Goal: Task Accomplishment & Management: Complete application form

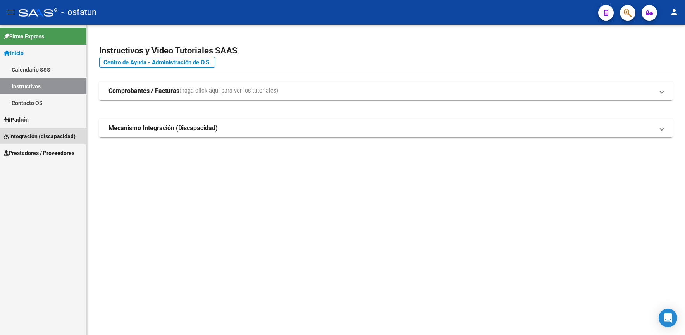
click at [45, 133] on span "Integración (discapacidad)" at bounding box center [40, 136] width 72 height 9
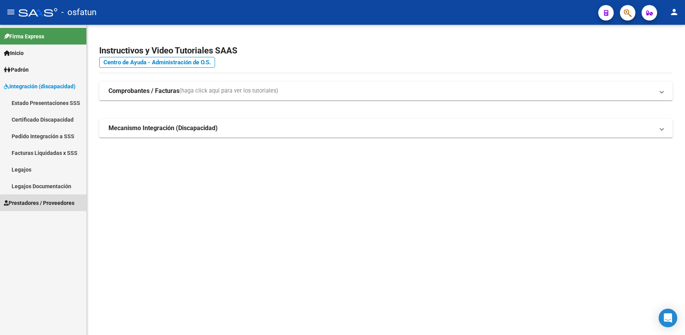
click at [42, 198] on link "Prestadores / Proveedores" at bounding box center [43, 202] width 86 height 17
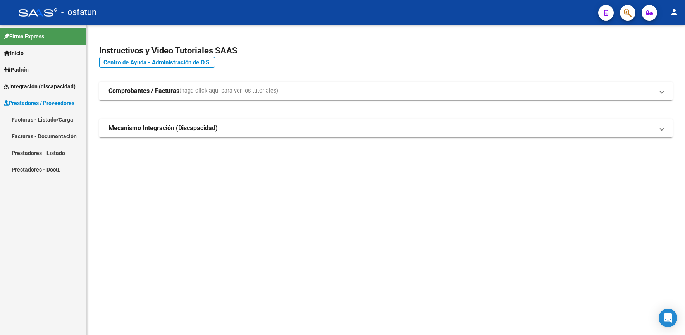
click at [36, 120] on link "Facturas - Listado/Carga" at bounding box center [43, 119] width 86 height 17
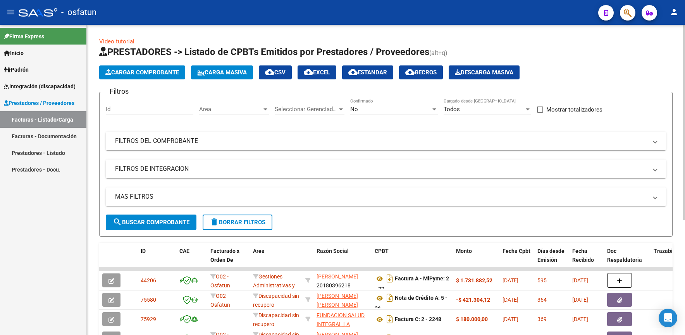
click at [143, 67] on button "Cargar Comprobante" at bounding box center [142, 72] width 86 height 14
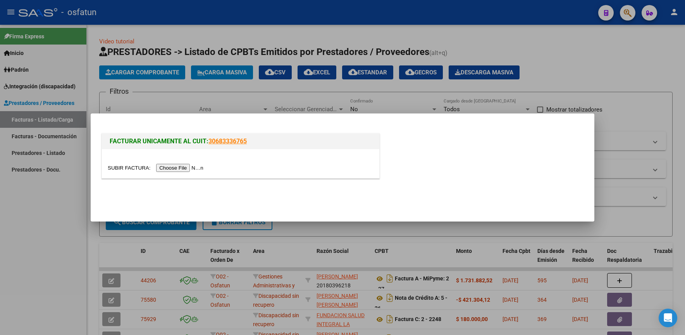
click at [188, 168] on input "file" at bounding box center [157, 168] width 98 height 8
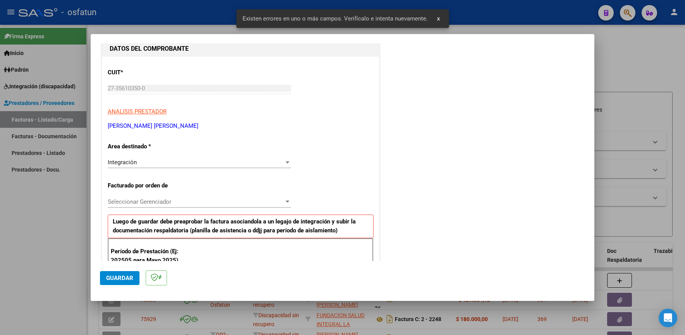
scroll to position [239, 0]
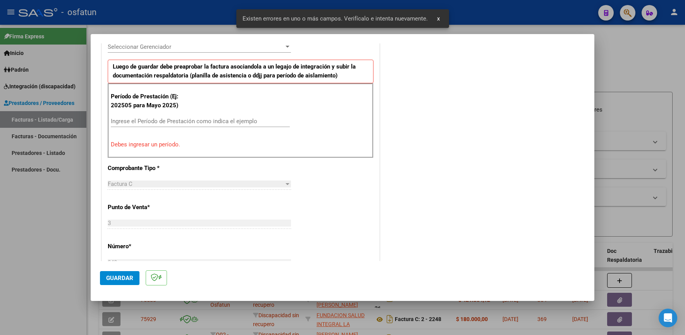
click at [189, 114] on div "Período de Prestación (Ej: 202505 para [DATE]) Ingrese el Período de Prestación…" at bounding box center [241, 120] width 266 height 74
click at [186, 119] on input "Ingrese el Período de Prestación como indica el ejemplo" at bounding box center [200, 121] width 179 height 7
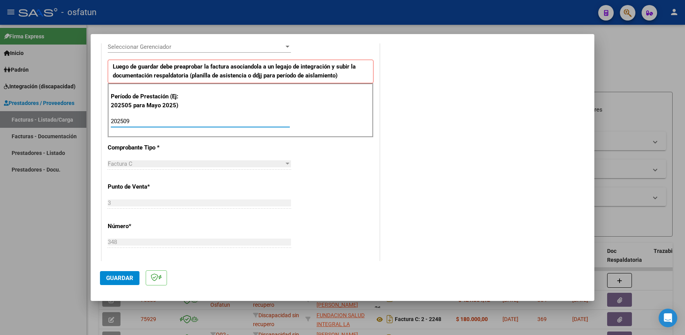
type input "202509"
click at [119, 279] on span "Guardar" at bounding box center [119, 278] width 27 height 7
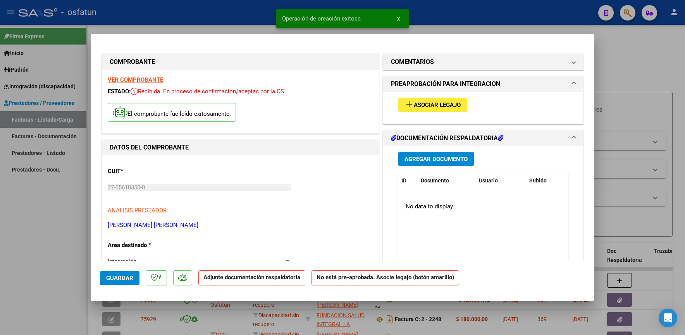
click at [414, 106] on span "Asociar Legajo" at bounding box center [437, 104] width 47 height 7
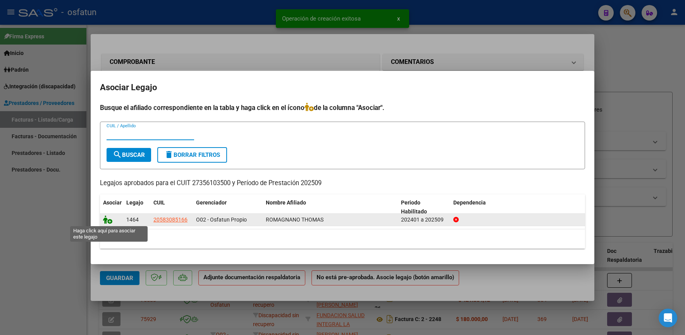
click at [108, 221] on icon at bounding box center [107, 219] width 9 height 9
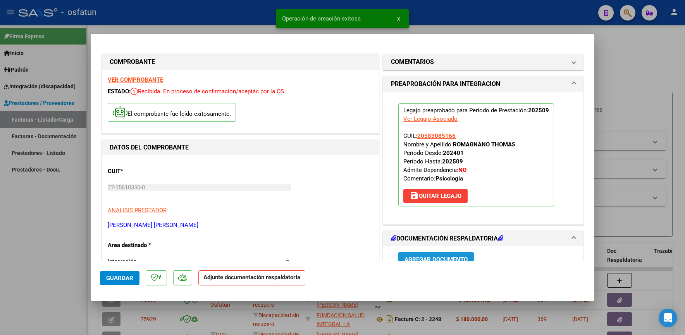
click at [418, 255] on button "Agregar Documento" at bounding box center [436, 259] width 76 height 14
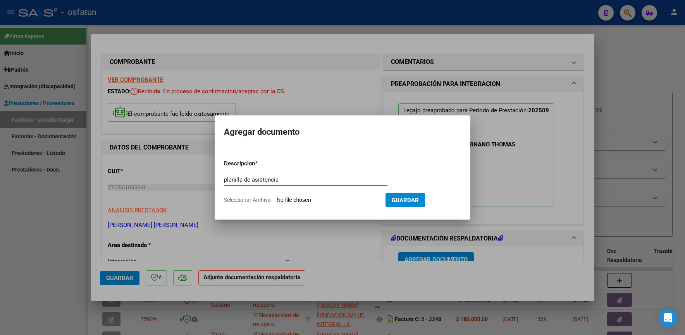
type input "planilla de asistencia"
click at [306, 201] on input "Seleccionar Archivo" at bounding box center [328, 200] width 103 height 7
type input "C:\fakepath\plla [PERSON_NAME] sep .jfif"
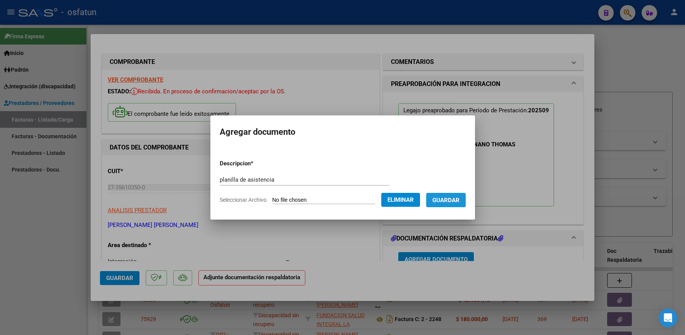
click at [455, 199] on span "Guardar" at bounding box center [445, 200] width 27 height 7
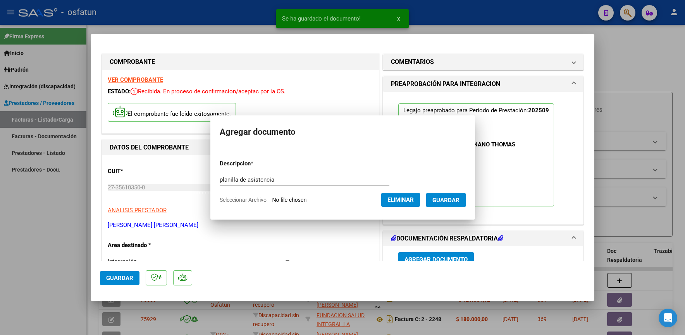
scroll to position [5, 0]
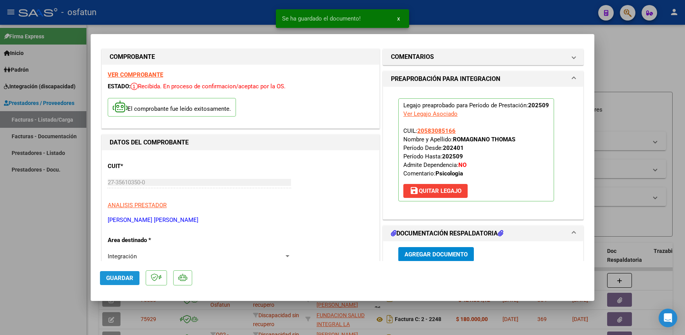
click at [124, 279] on span "Guardar" at bounding box center [119, 278] width 27 height 7
click at [46, 236] on div at bounding box center [342, 167] width 685 height 335
type input "$ 0,00"
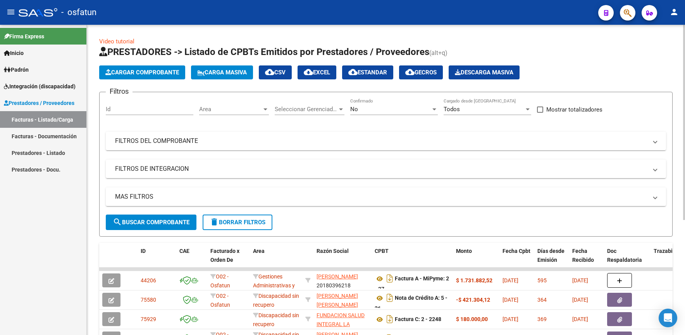
click at [123, 73] on span "Cargar Comprobante" at bounding box center [142, 72] width 74 height 7
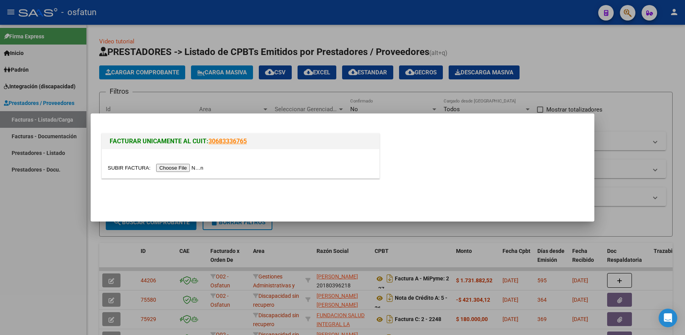
click at [189, 169] on input "file" at bounding box center [157, 168] width 98 height 8
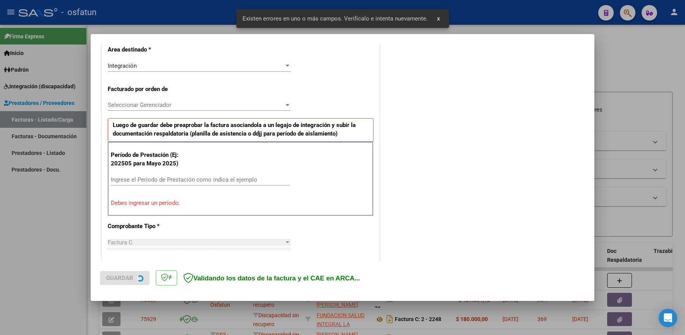
scroll to position [186, 0]
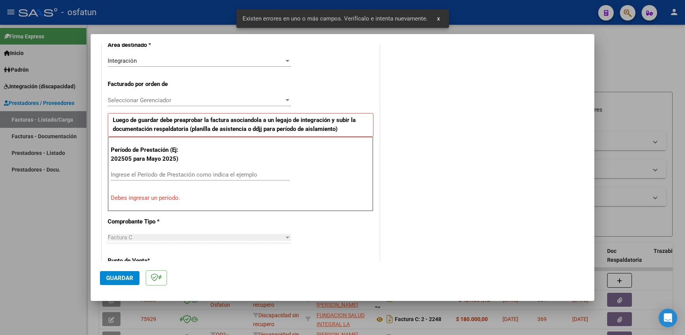
drag, startPoint x: 187, startPoint y: 174, endPoint x: 197, endPoint y: 178, distance: 11.2
click at [187, 173] on input "Ingrese el Período de Prestación como indica el ejemplo" at bounding box center [200, 174] width 179 height 7
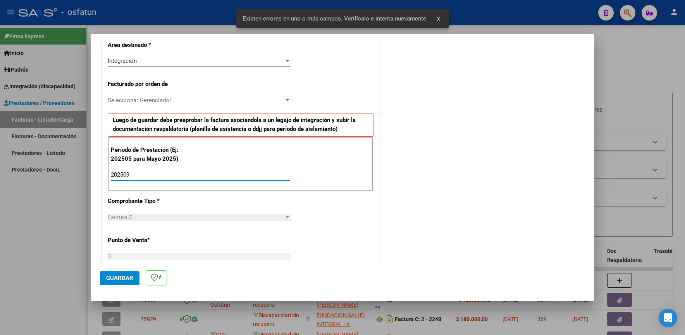
type input "202509"
click at [114, 280] on span "Guardar" at bounding box center [119, 278] width 27 height 7
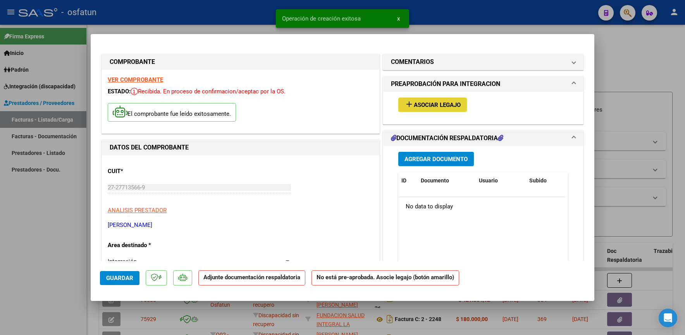
click at [447, 106] on span "Asociar Legajo" at bounding box center [437, 104] width 47 height 7
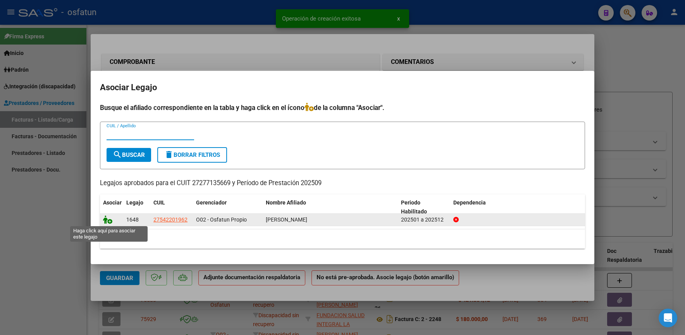
click at [105, 219] on icon at bounding box center [107, 219] width 9 height 9
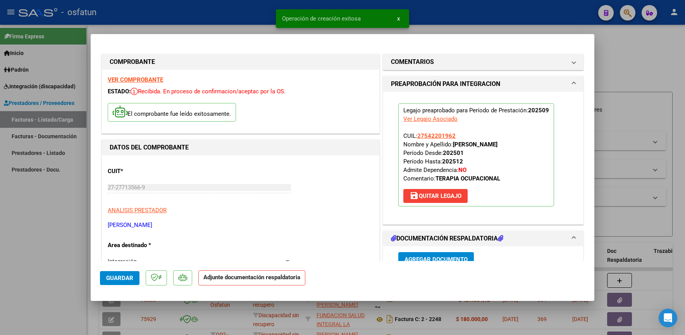
click at [426, 250] on div "Agregar Documento ID Documento Usuario Subido Acción No data to display 0 total…" at bounding box center [482, 323] width 181 height 155
click at [422, 257] on span "Agregar Documento" at bounding box center [435, 259] width 63 height 7
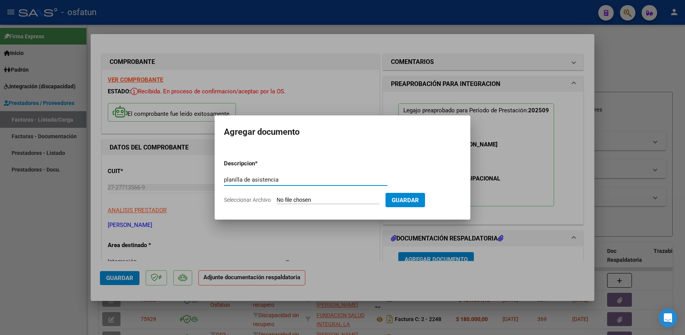
type input "planilla de asistencia"
click at [329, 198] on input "Seleccionar Archivo" at bounding box center [328, 200] width 103 height 7
type input "C:\fakepath\[PERSON_NAME].pdf"
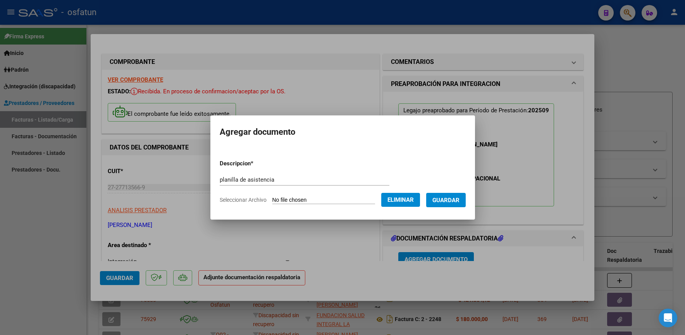
click at [453, 203] on span "Guardar" at bounding box center [445, 200] width 27 height 7
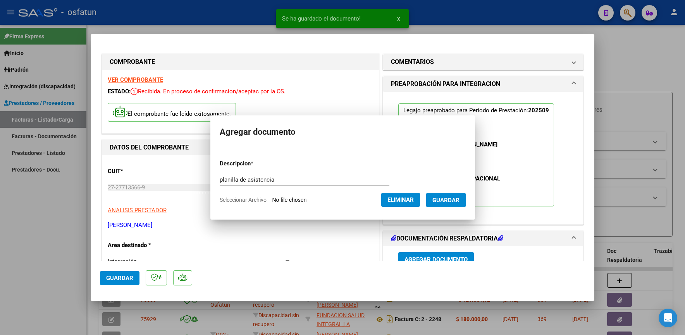
scroll to position [5, 0]
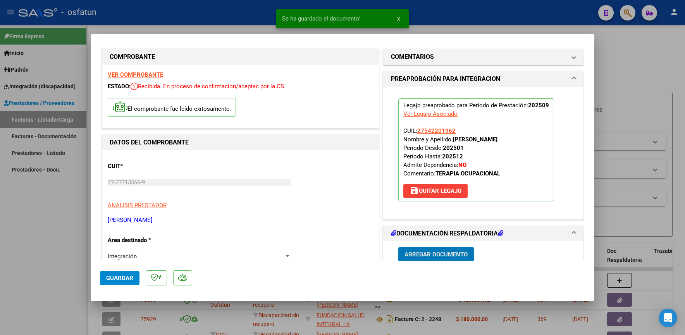
click at [117, 275] on span "Guardar" at bounding box center [119, 278] width 27 height 7
click at [40, 228] on div at bounding box center [342, 167] width 685 height 335
type input "$ 0,00"
